Goal: Check status: Check status

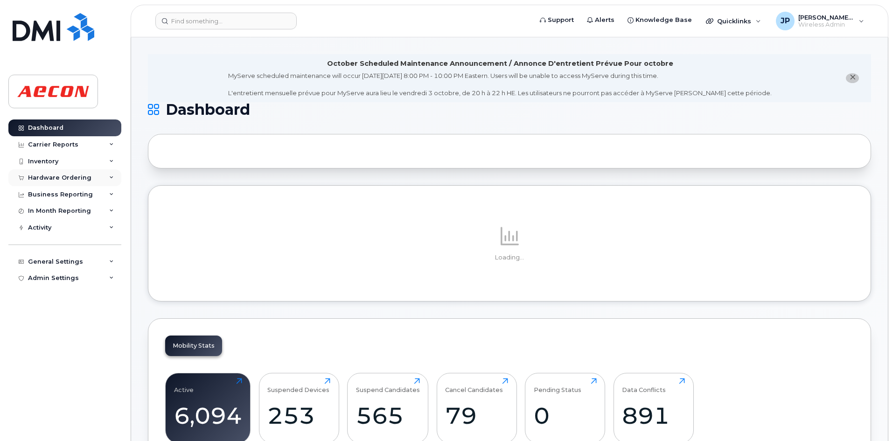
click at [80, 177] on div "Hardware Ordering" at bounding box center [59, 177] width 63 height 7
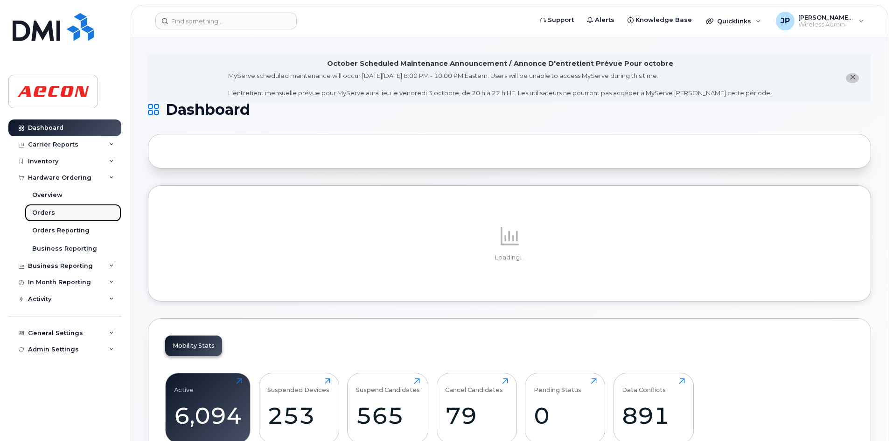
click at [76, 215] on link "Orders" at bounding box center [73, 213] width 97 height 18
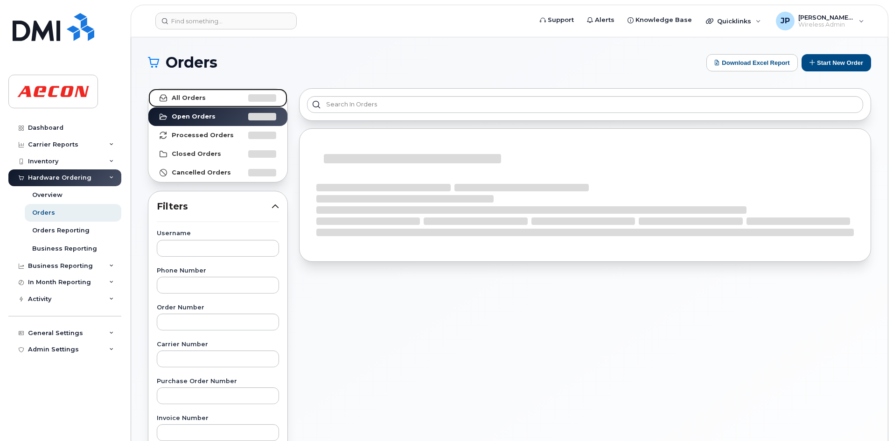
click at [204, 97] on link "All Orders" at bounding box center [217, 98] width 139 height 19
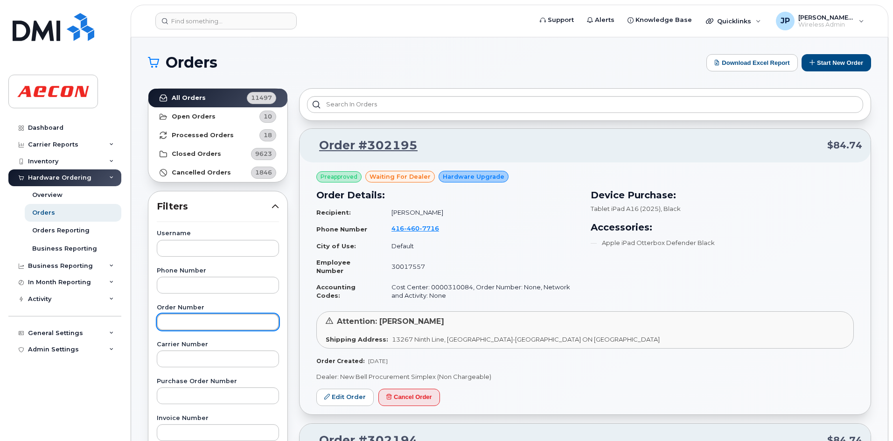
click at [179, 325] on input "text" at bounding box center [218, 322] width 122 height 17
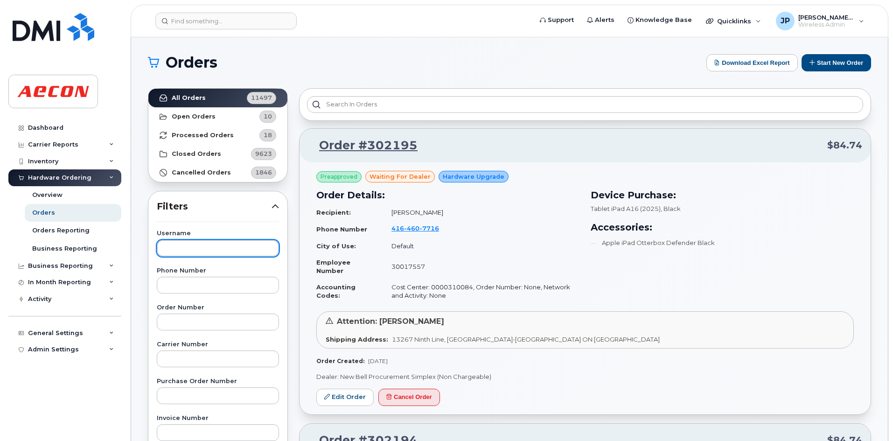
click at [179, 248] on input "text" at bounding box center [218, 248] width 122 height 17
paste input "[PERSON_NAME]"
type input "[PERSON_NAME]"
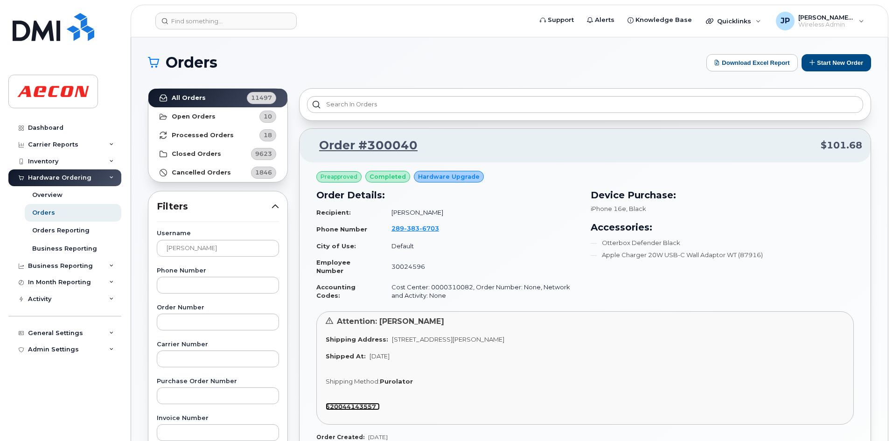
click at [371, 406] on strong "520044143557" at bounding box center [351, 406] width 50 height 7
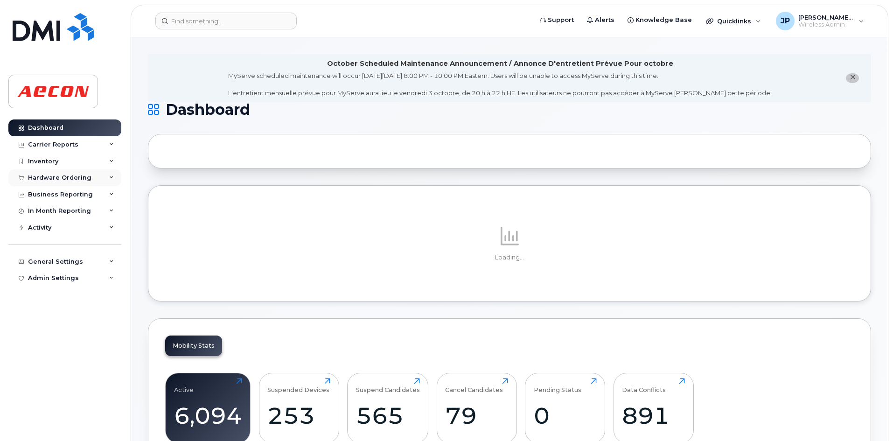
click at [62, 176] on div "Hardware Ordering" at bounding box center [59, 177] width 63 height 7
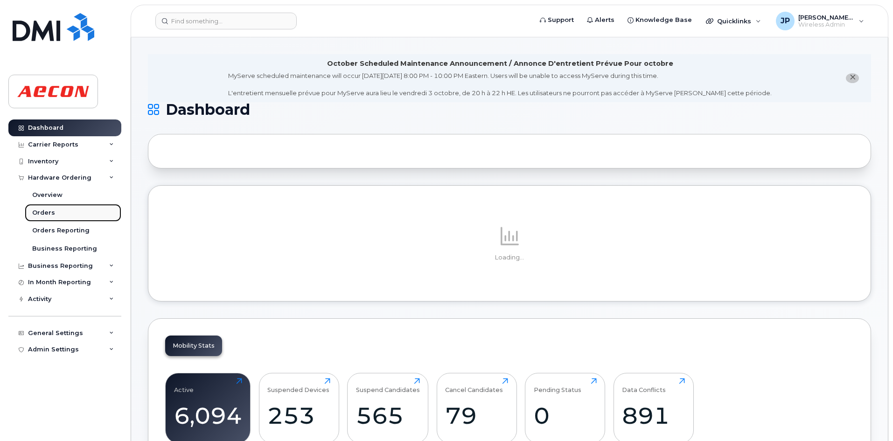
click at [72, 211] on link "Orders" at bounding box center [73, 213] width 97 height 18
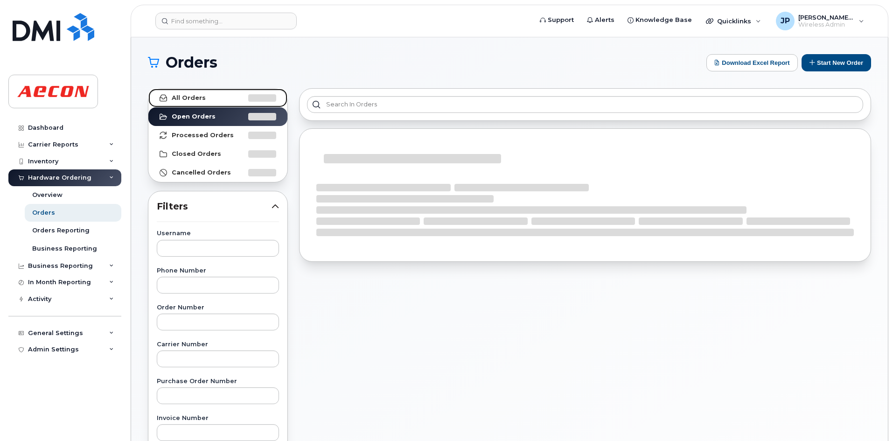
click at [204, 95] on link "All Orders" at bounding box center [217, 98] width 139 height 19
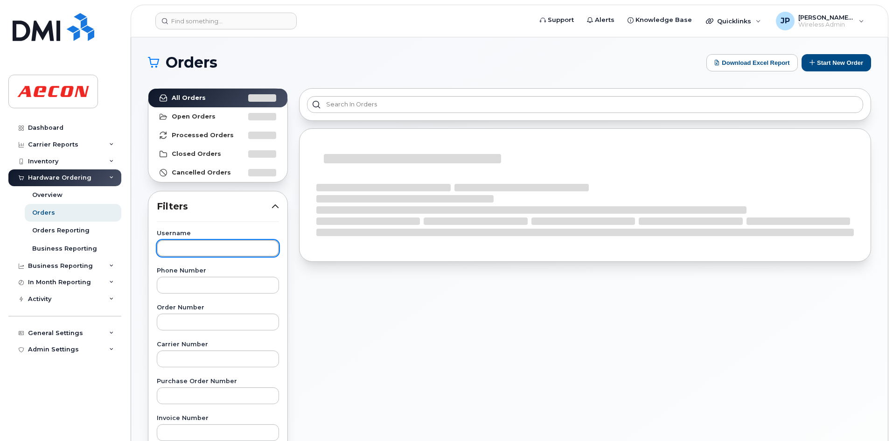
click at [188, 250] on input "text" at bounding box center [218, 248] width 122 height 17
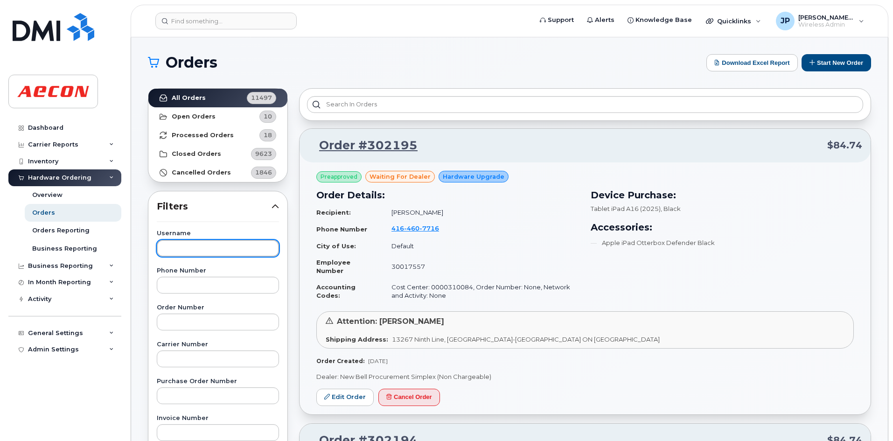
paste input "[PERSON_NAME]"
type input "[PERSON_NAME]"
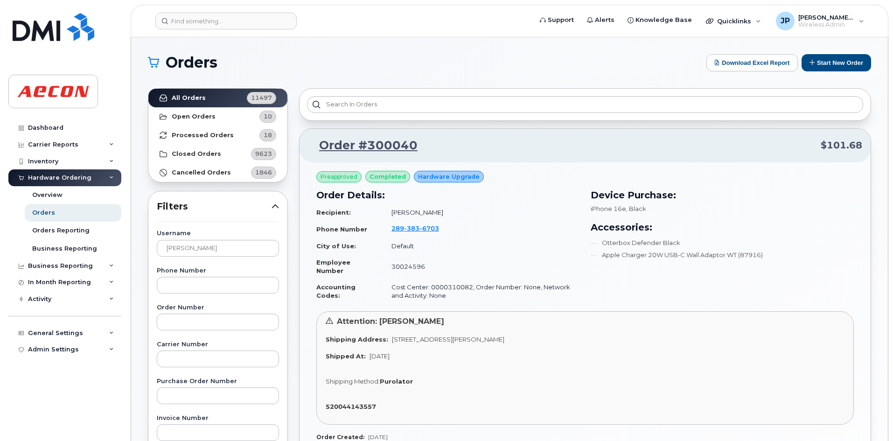
drag, startPoint x: 387, startPoint y: 341, endPoint x: 503, endPoint y: 348, distance: 116.0
click at [503, 348] on div "Attention: [PERSON_NAME] Shipping Address: [STREET_ADDRESS][PERSON_NAME] Shippe…" at bounding box center [585, 367] width 538 height 113
click at [709, 385] on div "Shipping Method: Purolator" at bounding box center [585, 381] width 519 height 9
